Goal: Information Seeking & Learning: Find specific fact

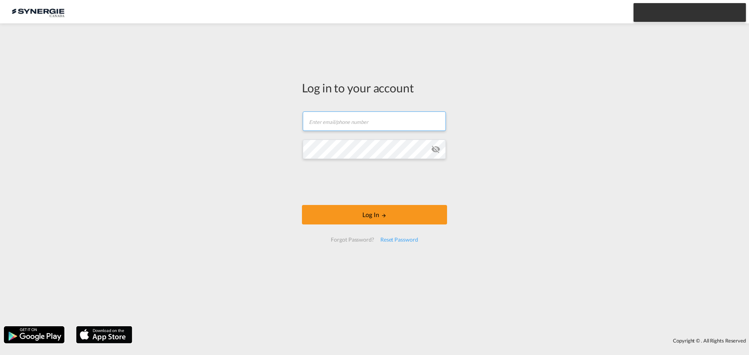
type input "ocean@gosynergie.com"
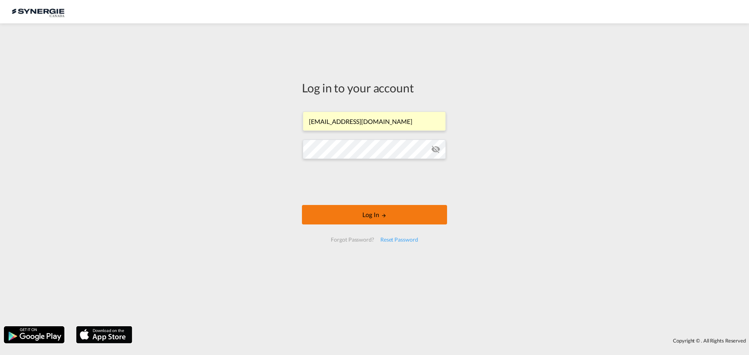
click at [377, 218] on button "Log In" at bounding box center [374, 214] width 145 height 19
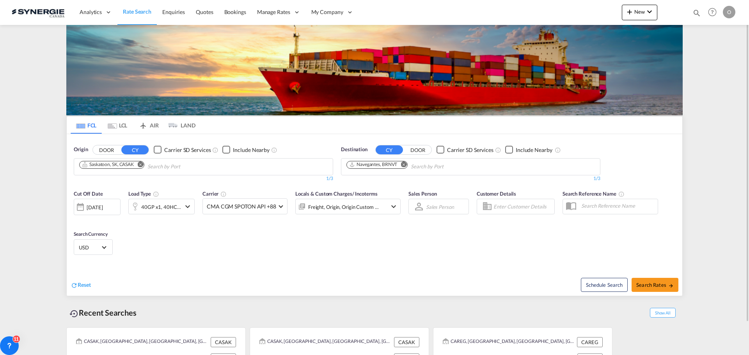
click at [694, 11] on md-icon "icon-magnify" at bounding box center [696, 13] width 9 height 9
click at [565, 13] on select "Bookings Quotes Enquiries" at bounding box center [572, 13] width 37 height 14
select select "Quotes"
click at [554, 6] on select "Bookings Quotes Enquiries" at bounding box center [572, 13] width 37 height 14
click at [599, 15] on input at bounding box center [637, 13] width 97 height 14
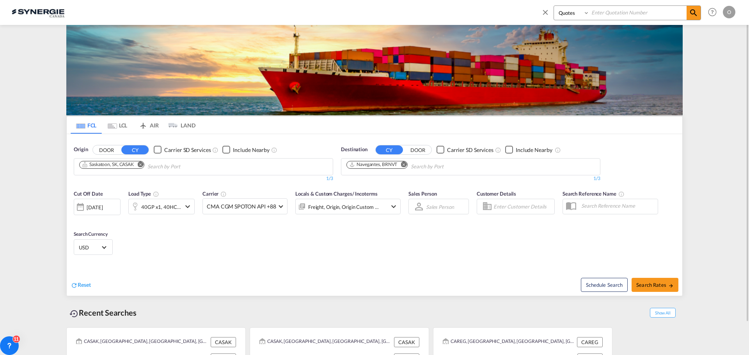
paste input "https://pricing.synergiecanada.com/quotes"
type input "h"
click at [614, 18] on input at bounding box center [637, 13] width 97 height 14
paste input "SYC000013733"
type input "SYC000013733"
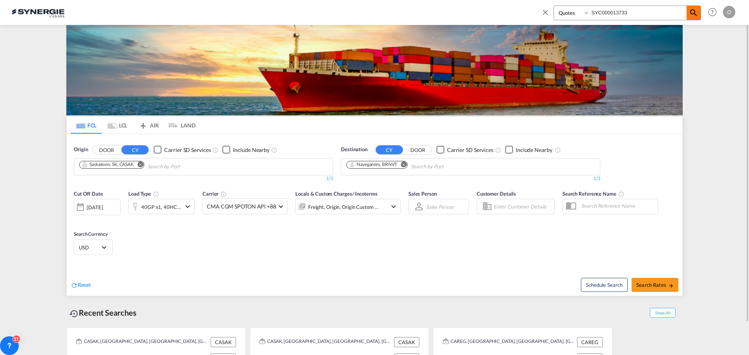
click at [688, 11] on span at bounding box center [693, 13] width 14 height 14
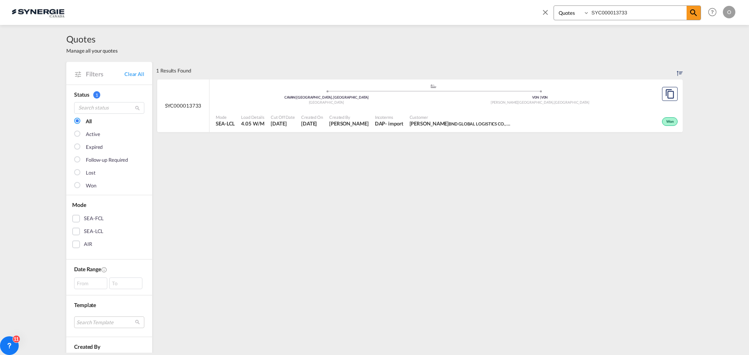
click at [403, 124] on div "- import" at bounding box center [394, 123] width 18 height 7
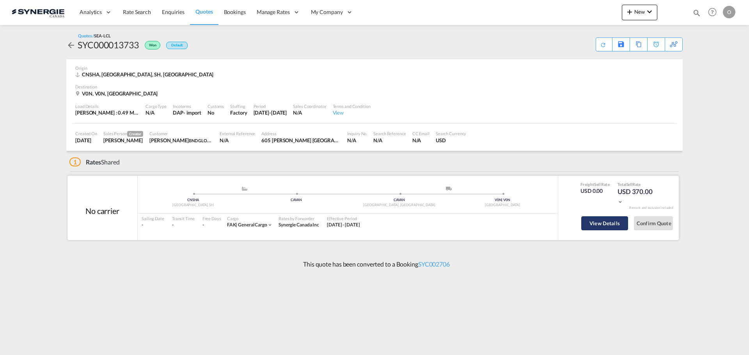
click at [603, 222] on button "View Details" at bounding box center [604, 223] width 47 height 14
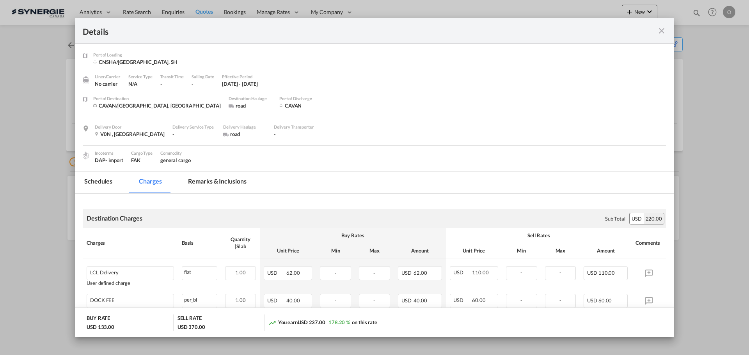
click at [211, 181] on md-tab-item "Remarks & Inclusions" at bounding box center [217, 182] width 77 height 21
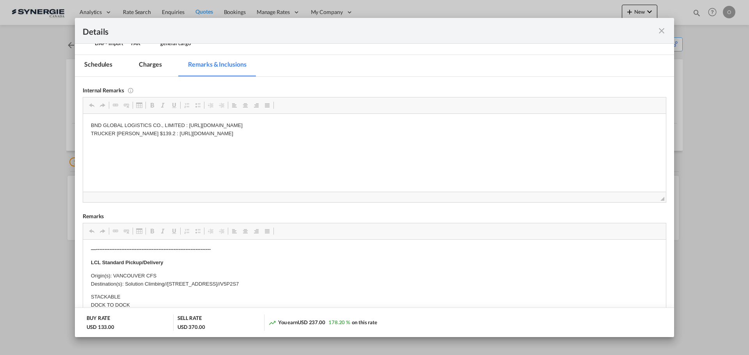
scroll to position [156, 0]
drag, startPoint x: 125, startPoint y: 283, endPoint x: 297, endPoint y: 282, distance: 172.0
drag, startPoint x: 306, startPoint y: 283, endPoint x: 126, endPoint y: 284, distance: 180.1
click at [126, 284] on p "Origin(s): VANCOUVER CFS Destination(s): Solution Climbing//[STREET_ADDRESS]//V…" at bounding box center [374, 280] width 567 height 16
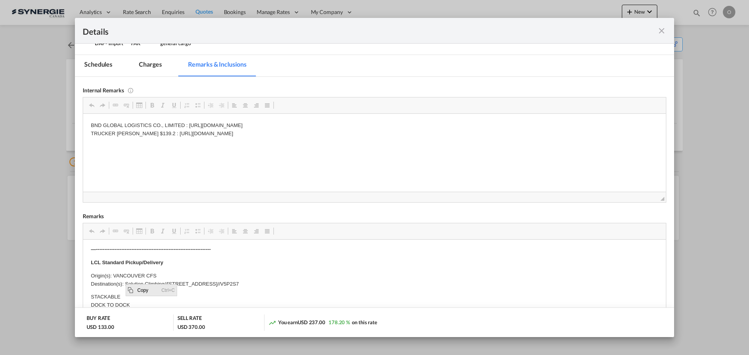
click at [149, 290] on span "Copy" at bounding box center [147, 289] width 24 height 11
copy p "Solution Climbing//[STREET_ADDRESS]//V5P2S7"
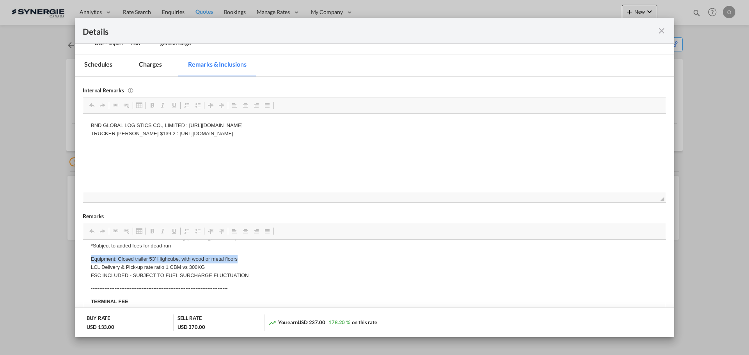
scroll to position [260, 0]
click at [119, 259] on body "E Manifest (ACI): Applicable if Synergie is responsible to submit Per E-manifes…" at bounding box center [374, 230] width 567 height 487
drag, startPoint x: 119, startPoint y: 259, endPoint x: 202, endPoint y: 499, distance: 254.1
click at [135, 265] on span "Copy" at bounding box center [141, 265] width 24 height 11
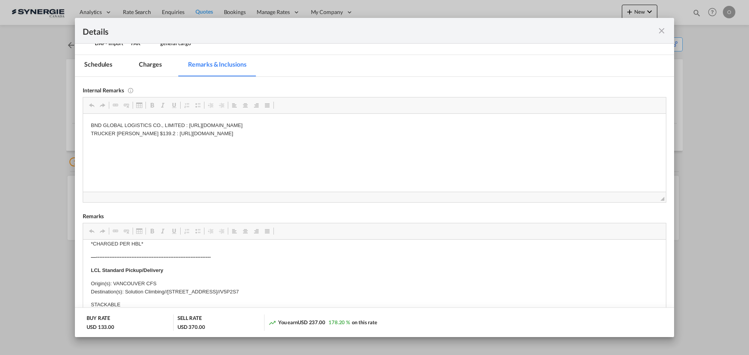
scroll to position [143, 0]
click at [665, 23] on div "Details" at bounding box center [374, 31] width 599 height 26
click at [662, 29] on md-icon "icon-close fg-AAA8AD m-0 cursor" at bounding box center [661, 30] width 9 height 9
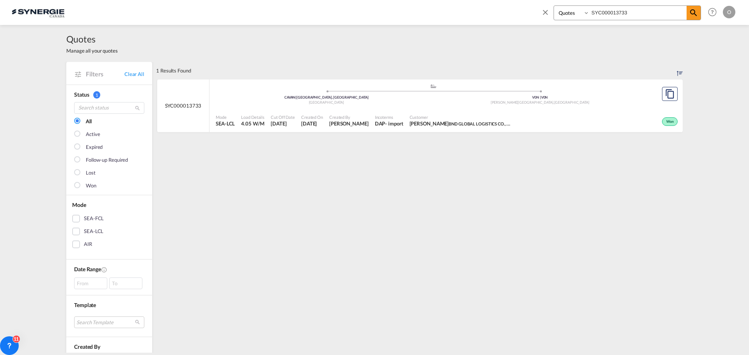
select select "Quotes"
drag, startPoint x: 0, startPoint y: 0, endPoint x: 535, endPoint y: 11, distance: 534.7
click at [534, 16] on div "Bookings Quotes Enquiries SYC000013733 Help Resources Product Release O My Prof…" at bounding box center [374, 12] width 725 height 24
paste input "SYC000013115"
type input "SYC000013115"
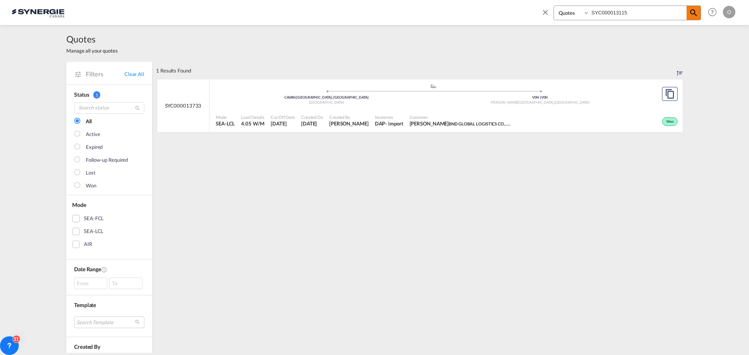
click at [692, 11] on md-icon "icon-magnify" at bounding box center [693, 12] width 9 height 9
click at [332, 124] on span "Karen Mercier" at bounding box center [348, 123] width 39 height 7
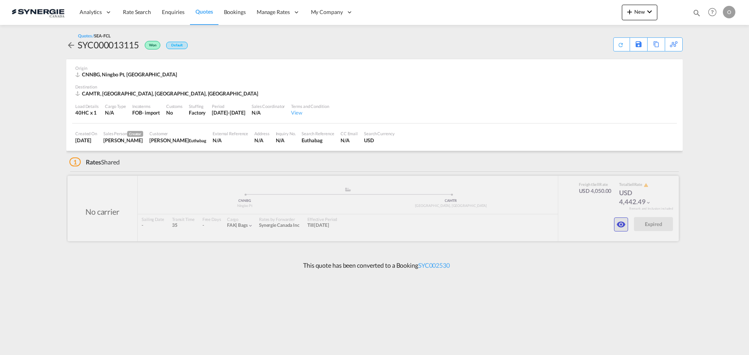
click at [618, 226] on md-icon "icon-eye" at bounding box center [620, 224] width 9 height 9
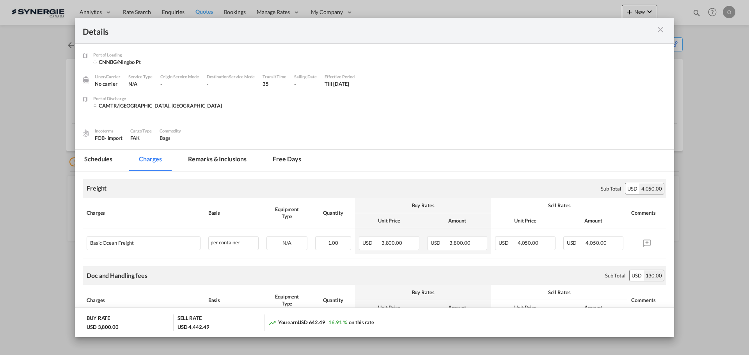
drag, startPoint x: 211, startPoint y: 156, endPoint x: 217, endPoint y: 168, distance: 13.8
click at [211, 158] on md-tab-item "Remarks & Inclusions" at bounding box center [217, 160] width 77 height 21
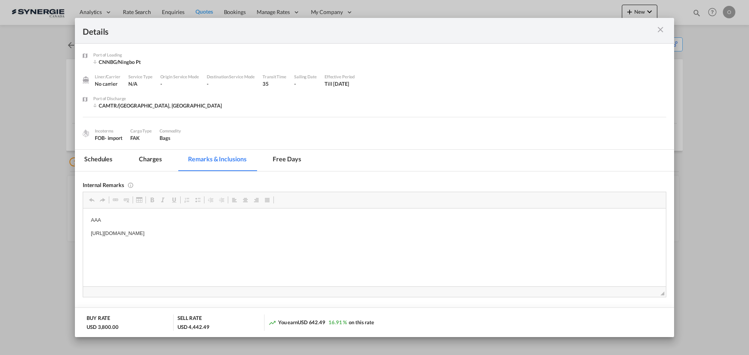
click at [659, 27] on md-icon "icon-close m-3 fg-AAA8AD cursor" at bounding box center [659, 29] width 9 height 9
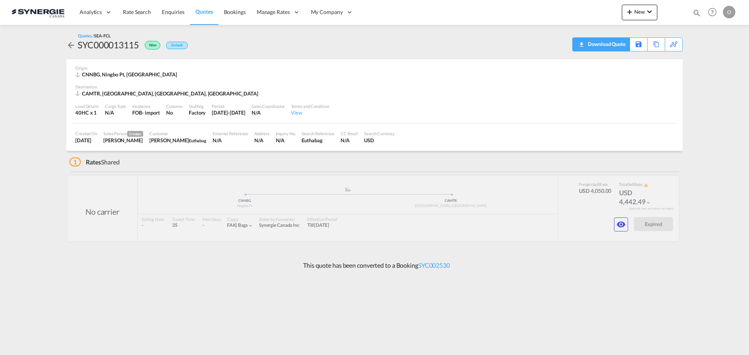
click at [621, 46] on div "Download Quote" at bounding box center [606, 44] width 40 height 12
